Goal: Task Accomplishment & Management: Use online tool/utility

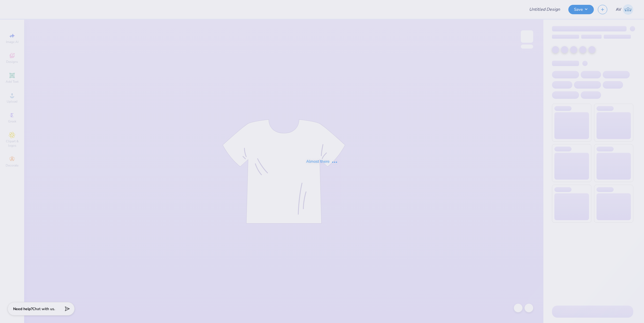
type input "Training: CF Training - Activities 1"
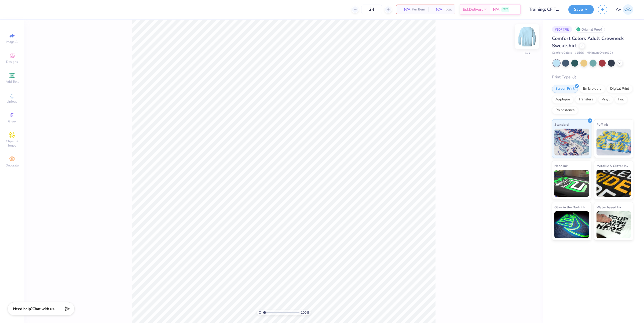
click at [526, 40] on img at bounding box center [526, 36] width 21 height 21
click at [13, 96] on icon at bounding box center [12, 95] width 6 height 6
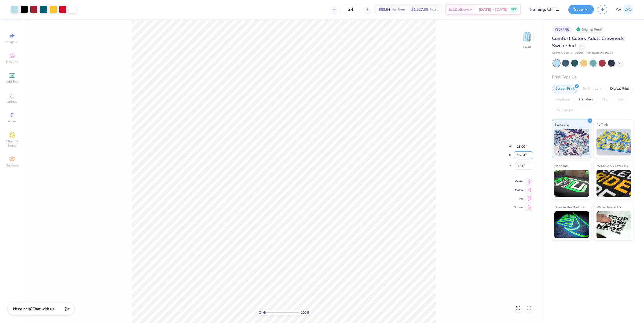
click at [521, 156] on input "15.04" at bounding box center [523, 155] width 19 height 8
click at [521, 148] on input "15.00" at bounding box center [523, 147] width 19 height 8
type input "12.00"
type input "12.03"
type input "5.11"
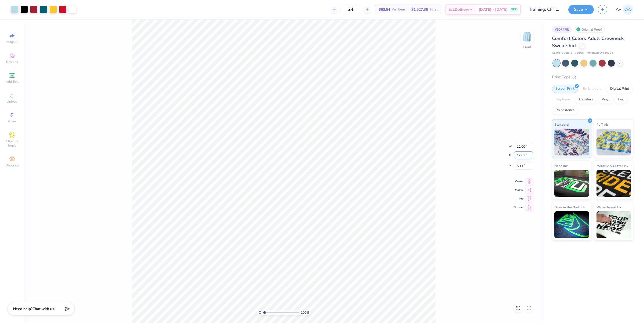
click at [524, 156] on input "12.03" at bounding box center [523, 155] width 19 height 8
type input "12.00"
type input "11.97"
type input "5.12"
type input "12.03"
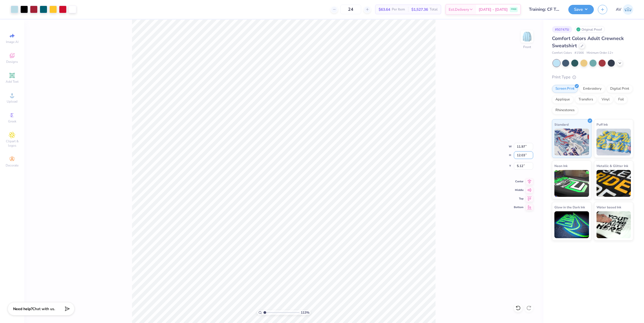
type input "1.28418603220616"
type input "12.03"
type input "1.28418603220616"
type input "12.00"
type input "5.11"
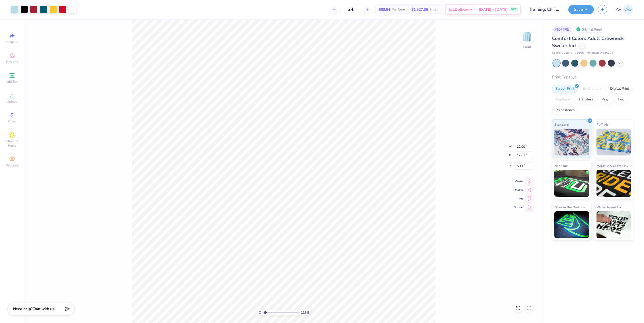
type input "1.28418603220616"
type input "11.79"
type input "11.82"
type input "5.32"
type input "1.28418603220616"
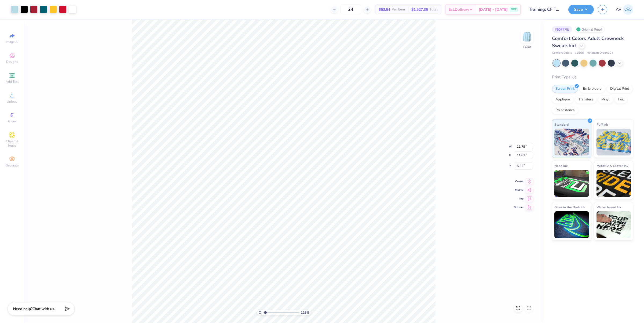
type input "12.00"
type input "12.03"
click at [525, 167] on input "5.11" at bounding box center [523, 166] width 19 height 8
type input "3.00"
click at [111, 177] on div "128 % Front W 12.00 12.00 " H 12.03 12.03 " Y 3.00 3.00 " Center Middle Top Bot…" at bounding box center [283, 171] width 519 height 303
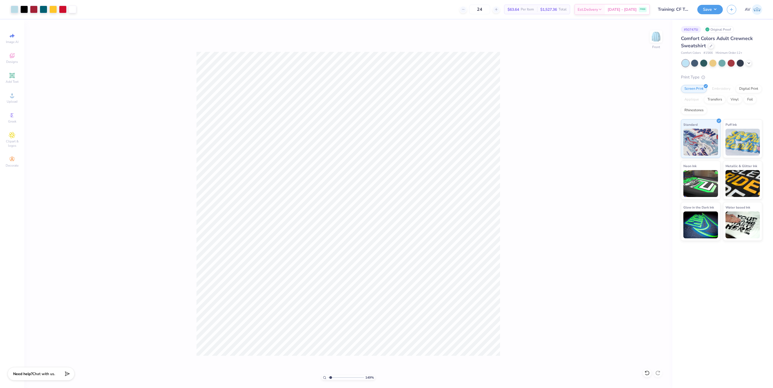
type input "1"
click at [644, 214] on icon at bounding box center [658, 213] width 3 height 5
click at [644, 231] on icon at bounding box center [659, 230] width 8 height 6
type input "0.50"
click at [543, 82] on div "100 % Front W 12.00 12.00 " H 12.03 12.03 " Y 0.50 0.50 " Center Middle Top Bot…" at bounding box center [348, 204] width 648 height 368
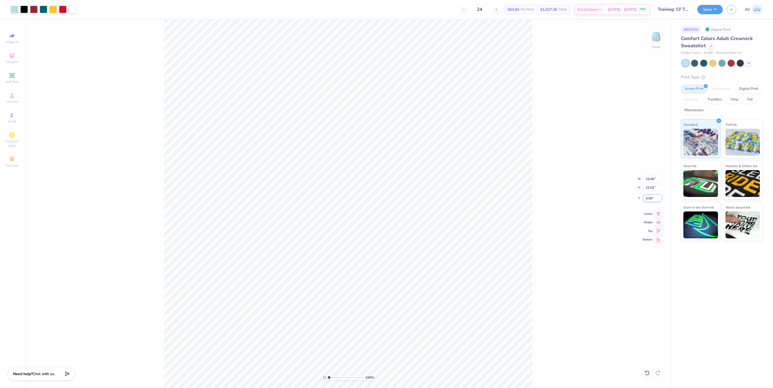
click at [644, 198] on input "0.50" at bounding box center [652, 198] width 19 height 8
type input "1.00"
click at [536, 134] on div "100 % Front W 12.00 12.00 " H 12.03 12.03 " Y 1.00 1.00 " Center Middle Top Bot…" at bounding box center [348, 204] width 648 height 368
click at [644, 10] on button "Save" at bounding box center [709, 8] width 25 height 9
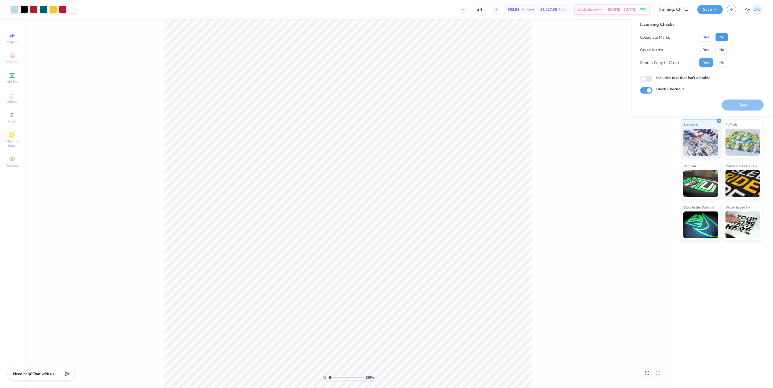
click at [644, 39] on button "No" at bounding box center [721, 37] width 13 height 9
click at [644, 49] on button "No" at bounding box center [721, 50] width 13 height 9
click at [644, 106] on button "Save" at bounding box center [743, 105] width 42 height 11
type input "1.35006142461476"
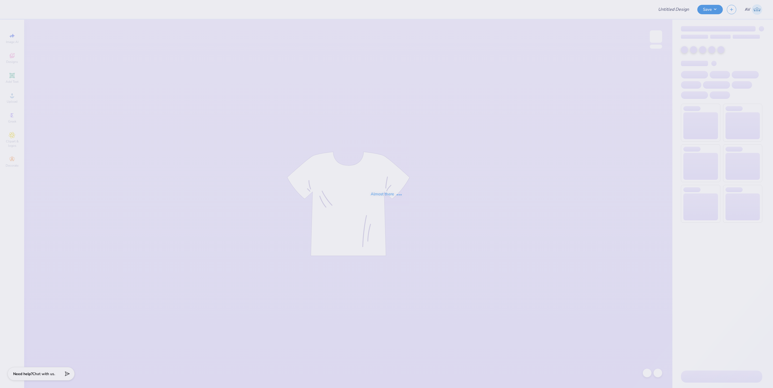
type input "Domain Housing Fair 25"
